Goal: Task Accomplishment & Management: Use online tool/utility

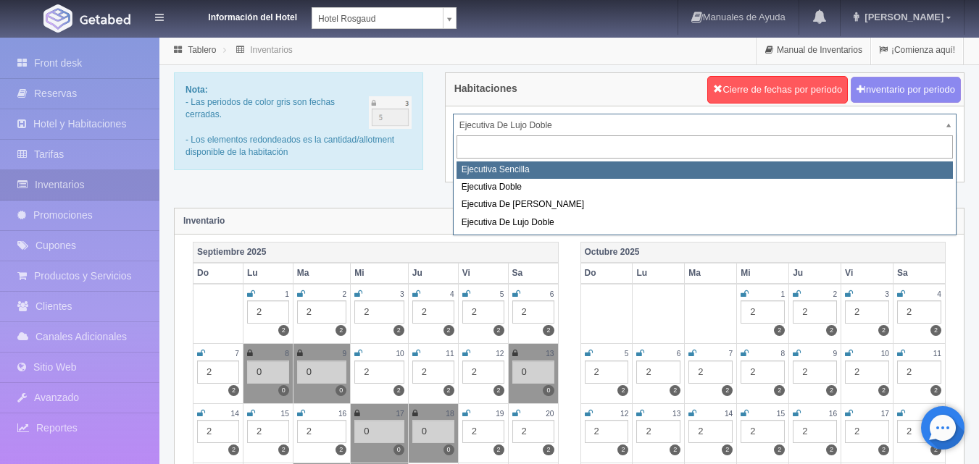
select select "1737"
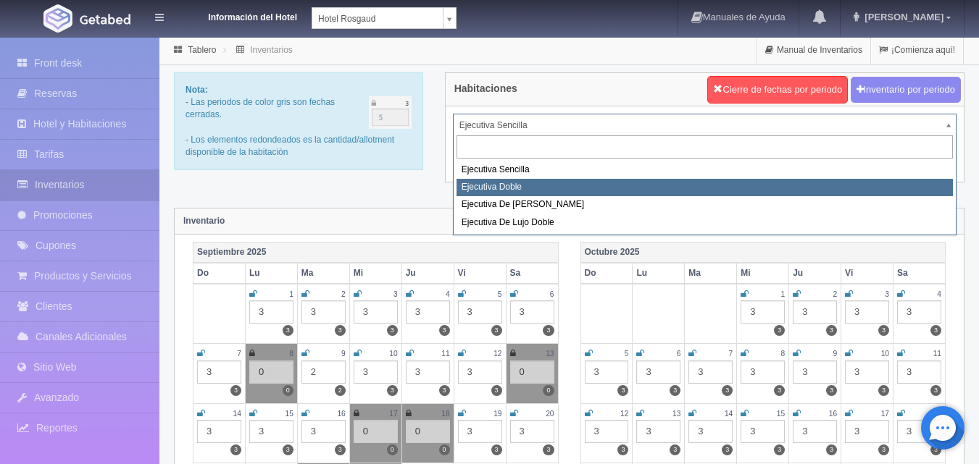
select select "1750"
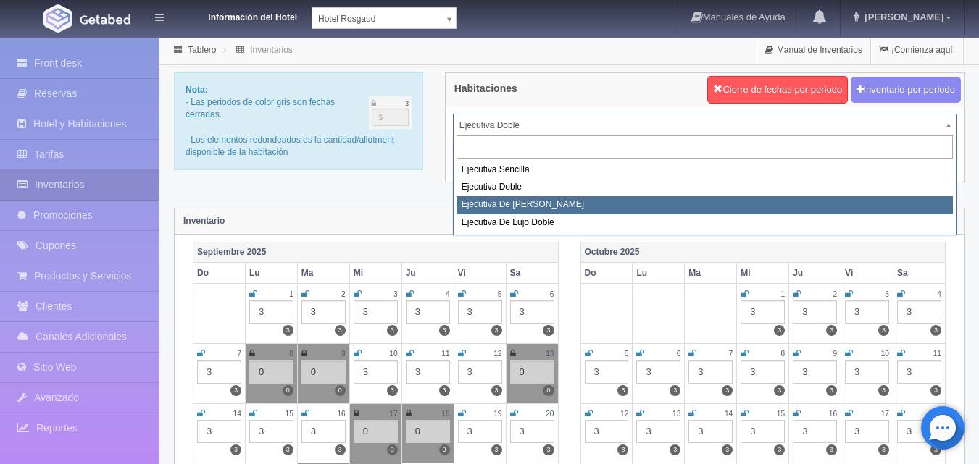
select select "1817"
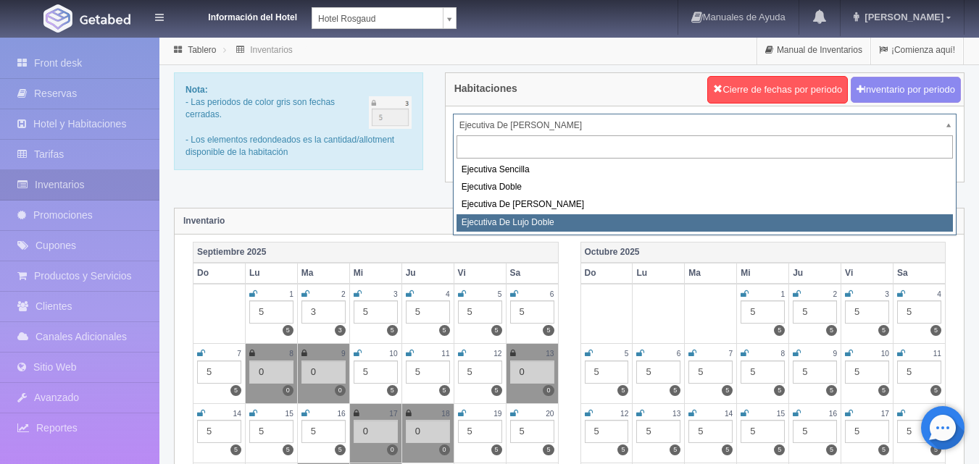
select select "1845"
